Goal: Task Accomplishment & Management: Use online tool/utility

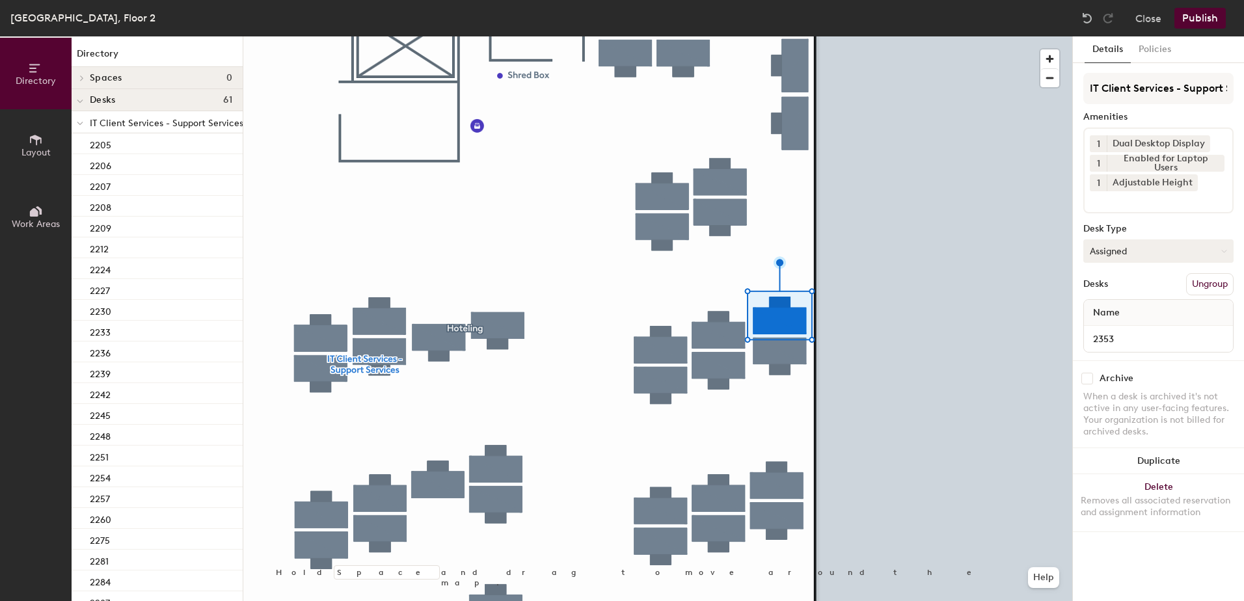
click at [1128, 254] on button "Assigned" at bounding box center [1159, 250] width 150 height 23
click at [1114, 337] on div "Hoteled" at bounding box center [1149, 331] width 130 height 20
click at [1201, 284] on button "Ungroup" at bounding box center [1210, 284] width 48 height 22
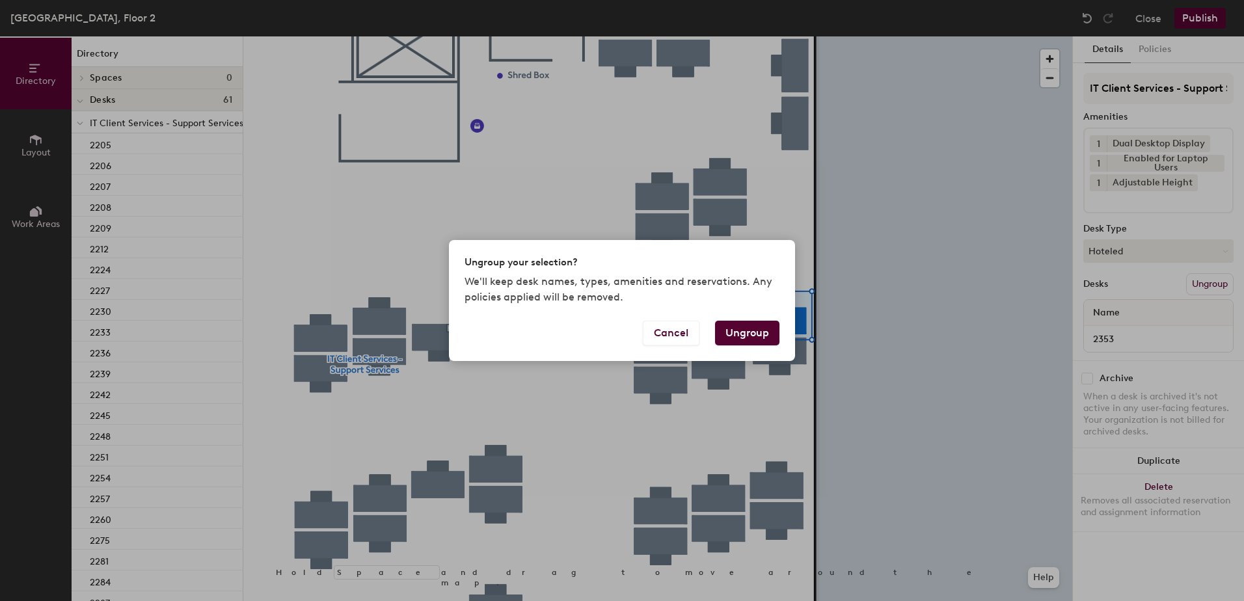
click at [760, 334] on button "Ungroup" at bounding box center [747, 333] width 64 height 25
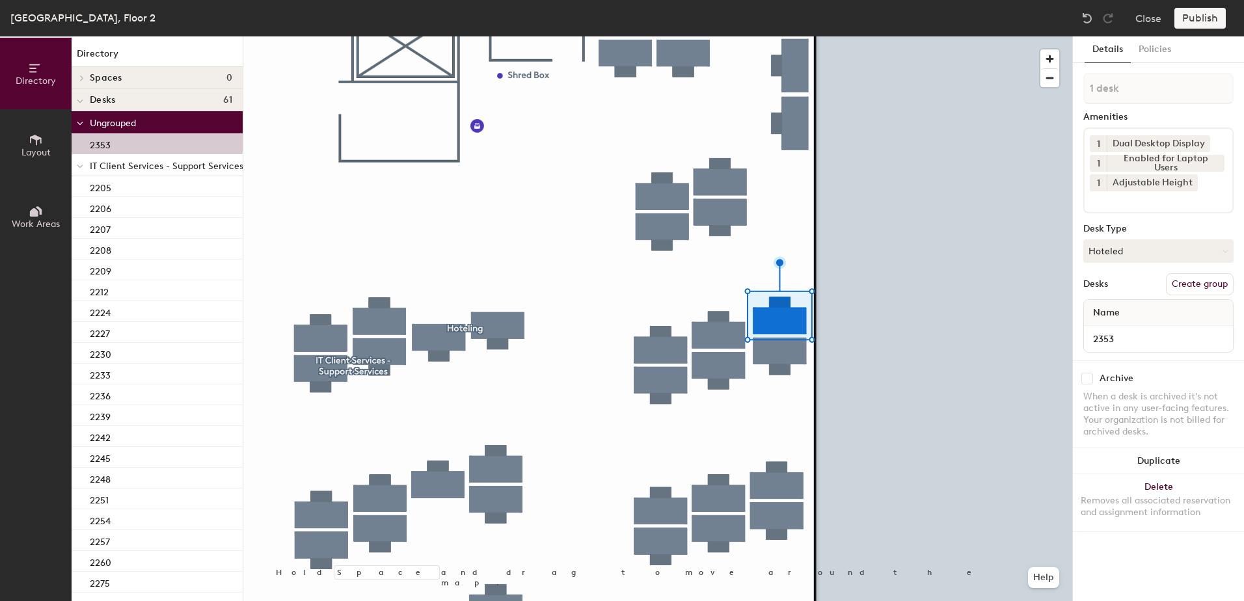
click at [79, 167] on icon at bounding box center [80, 166] width 7 height 5
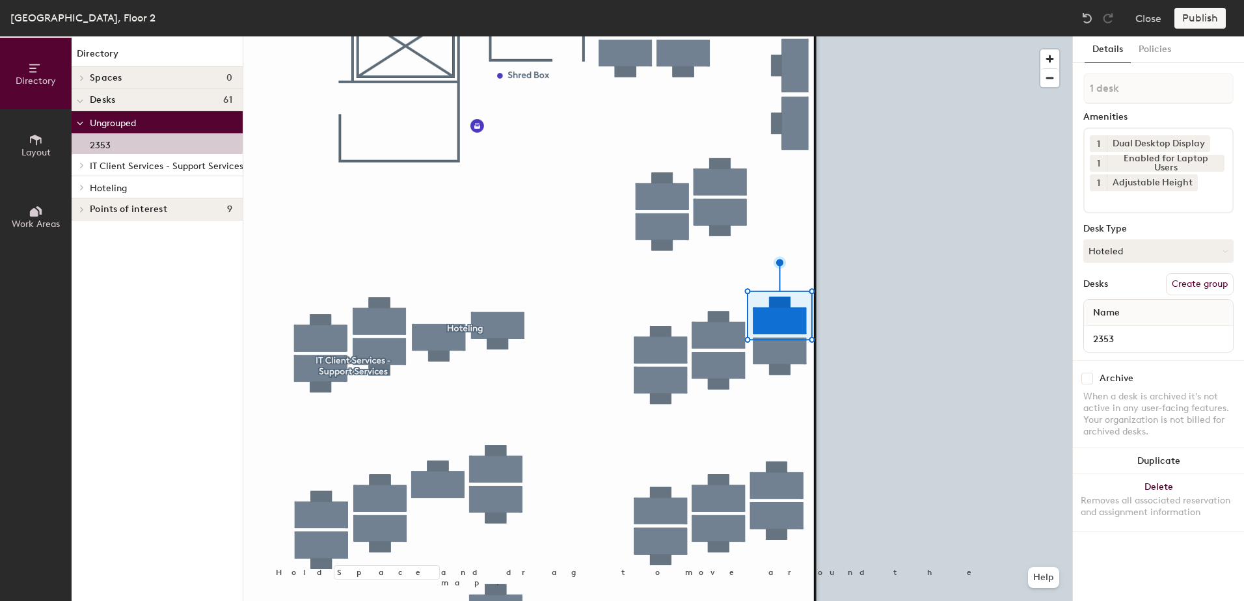
click at [79, 188] on icon at bounding box center [81, 187] width 5 height 7
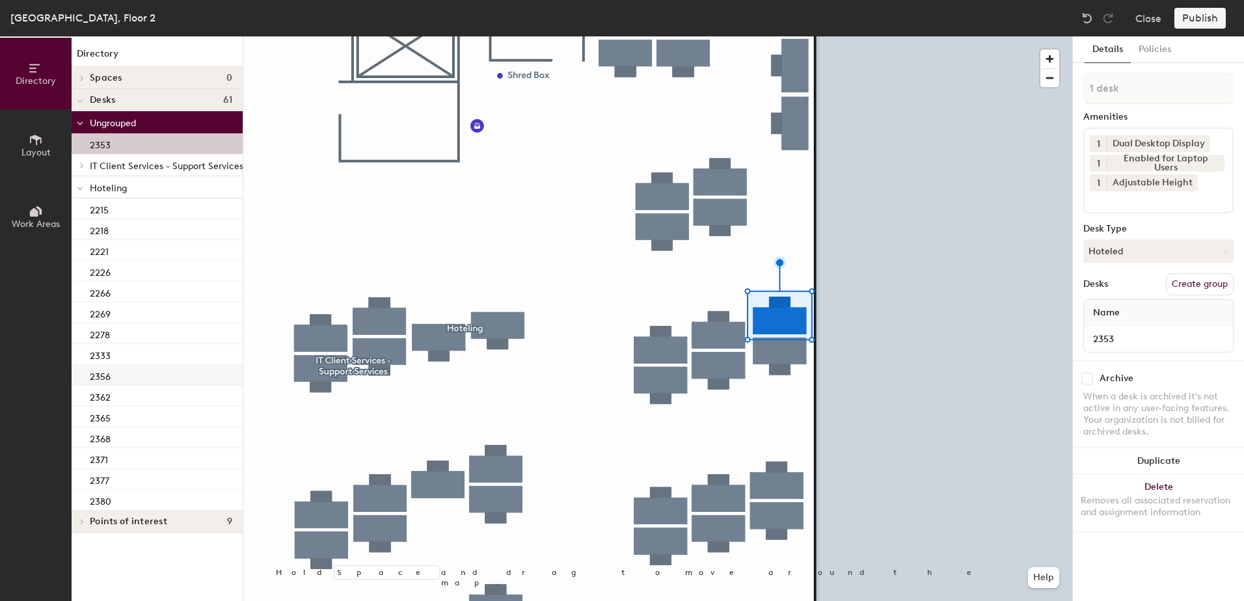
click at [137, 376] on div "2356" at bounding box center [157, 375] width 171 height 21
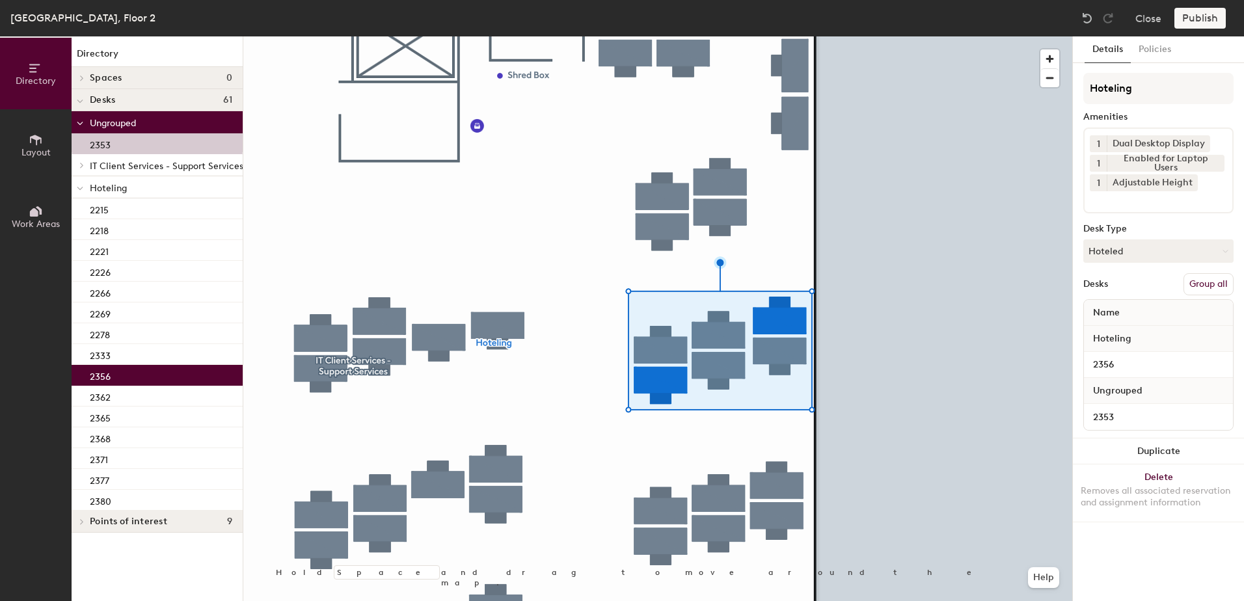
click at [1210, 284] on button "Group all" at bounding box center [1209, 284] width 50 height 22
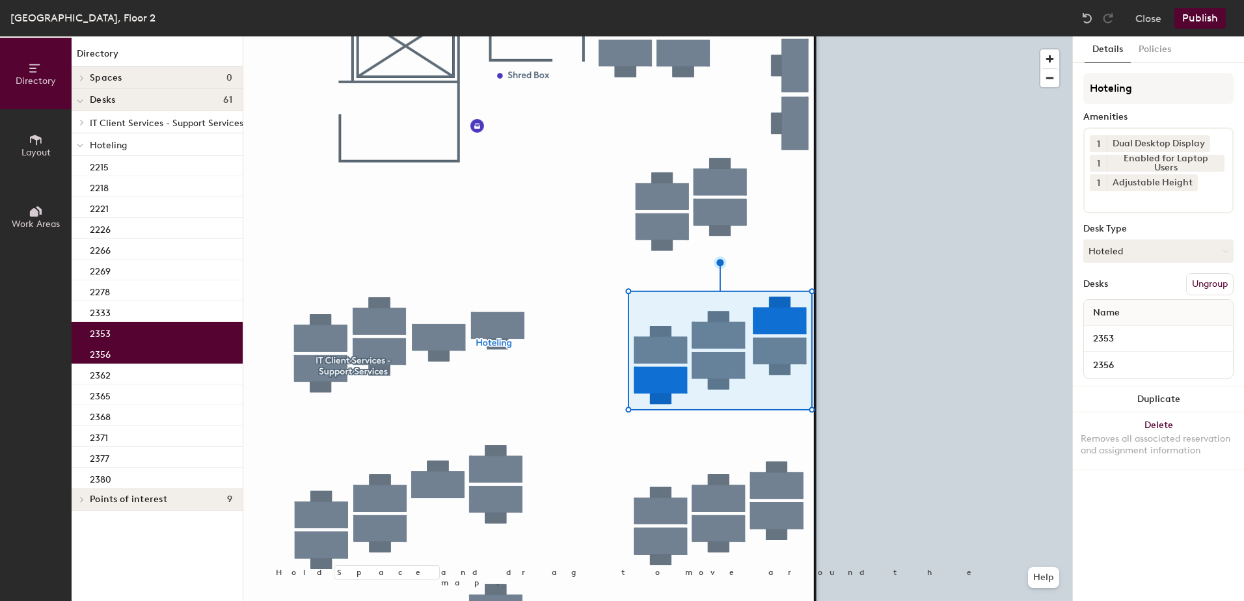
click at [1216, 17] on button "Publish" at bounding box center [1200, 18] width 51 height 21
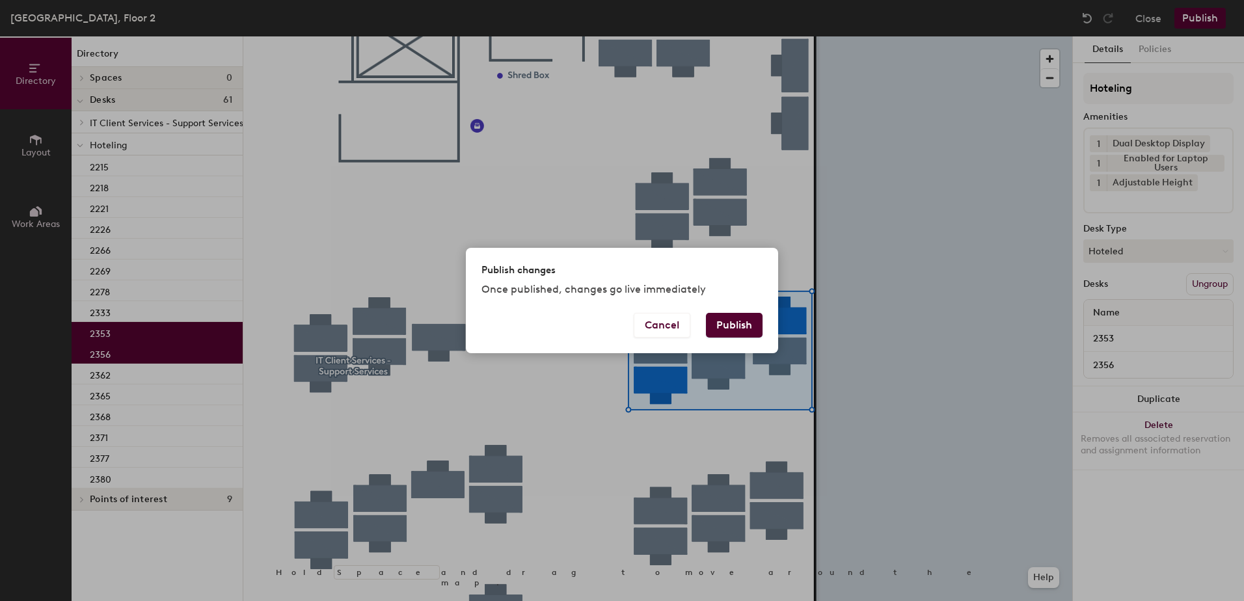
click at [737, 321] on button "Publish" at bounding box center [734, 325] width 57 height 25
